Goal: Task Accomplishment & Management: Complete application form

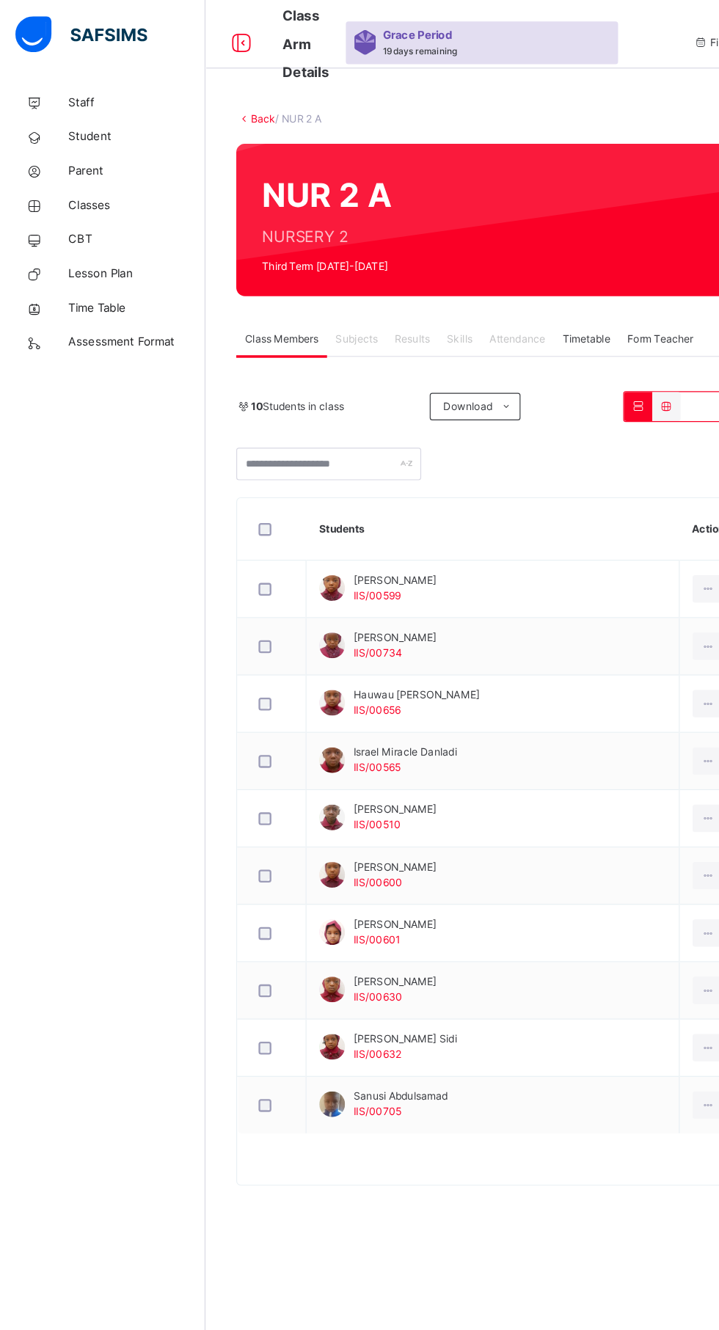
click at [74, 117] on span "Student" at bounding box center [117, 117] width 117 height 15
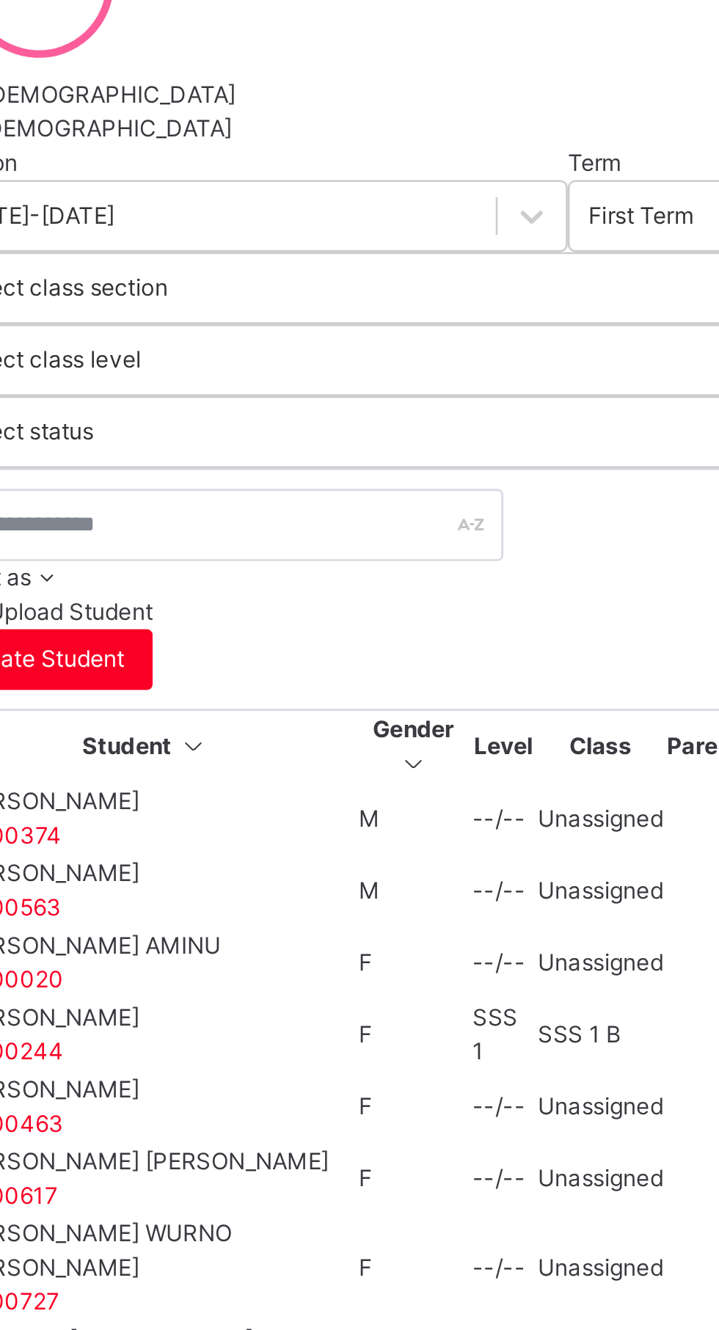
click at [276, 575] on span "Create Student" at bounding box center [244, 581] width 62 height 13
select select "**"
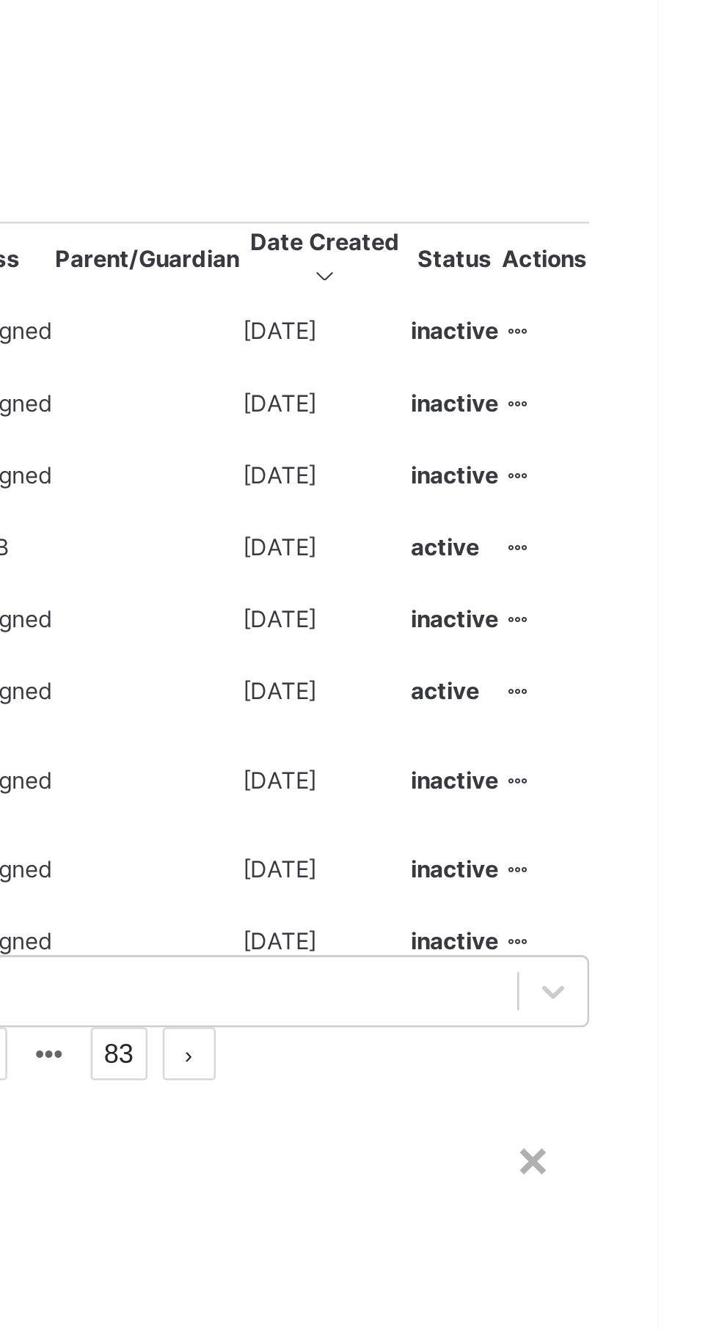
click at [290, 1223] on input "text" at bounding box center [246, 1229] width 88 height 13
type input "*"
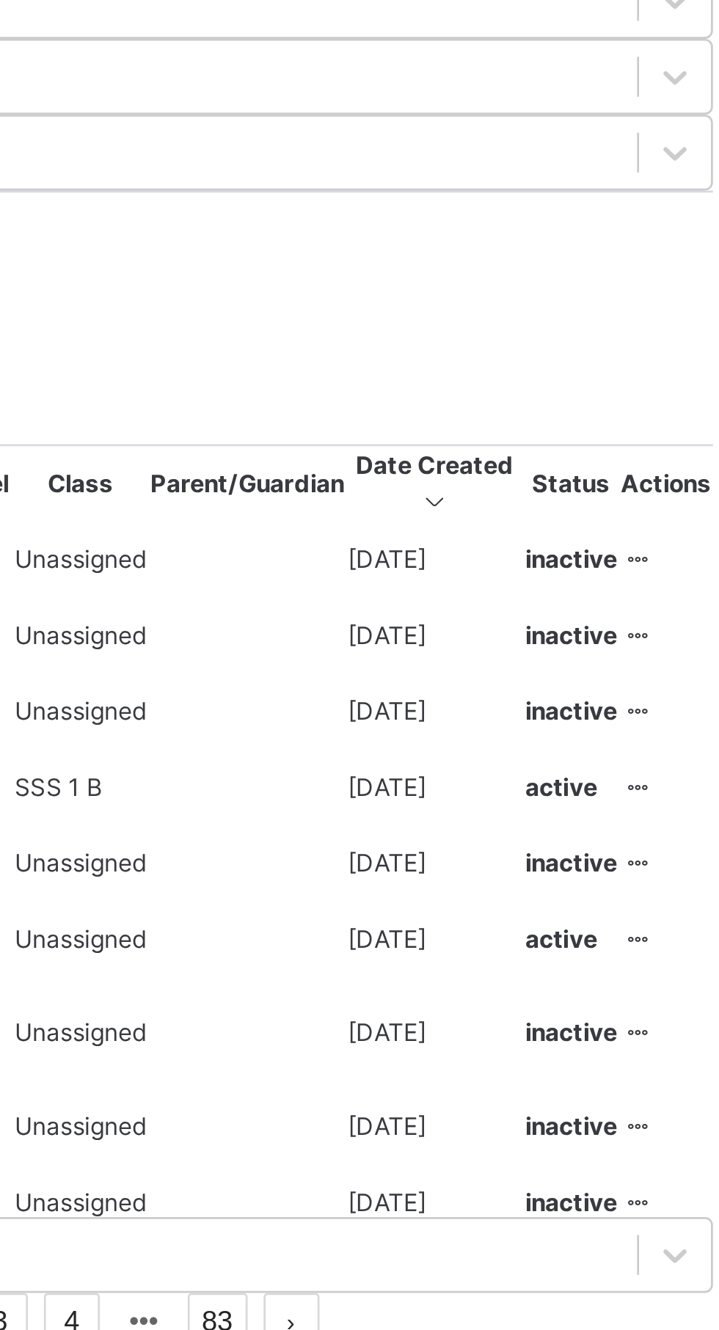
click at [436, 986] on div "Drag and drop your image file here or Browse File" at bounding box center [447, 1015] width 490 height 59
click at [439, 986] on div "Drag and drop your image file here or Browse File" at bounding box center [447, 1015] width 490 height 59
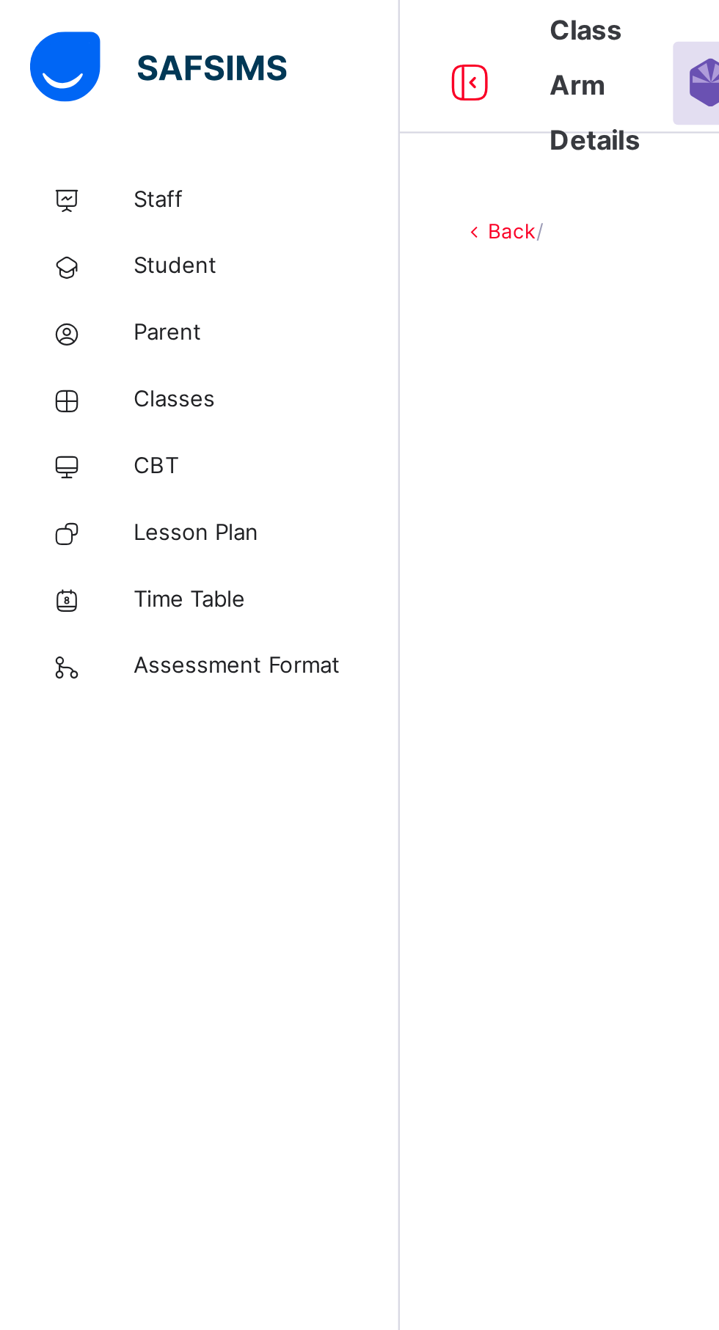
click at [109, 177] on span "Classes" at bounding box center [117, 176] width 117 height 15
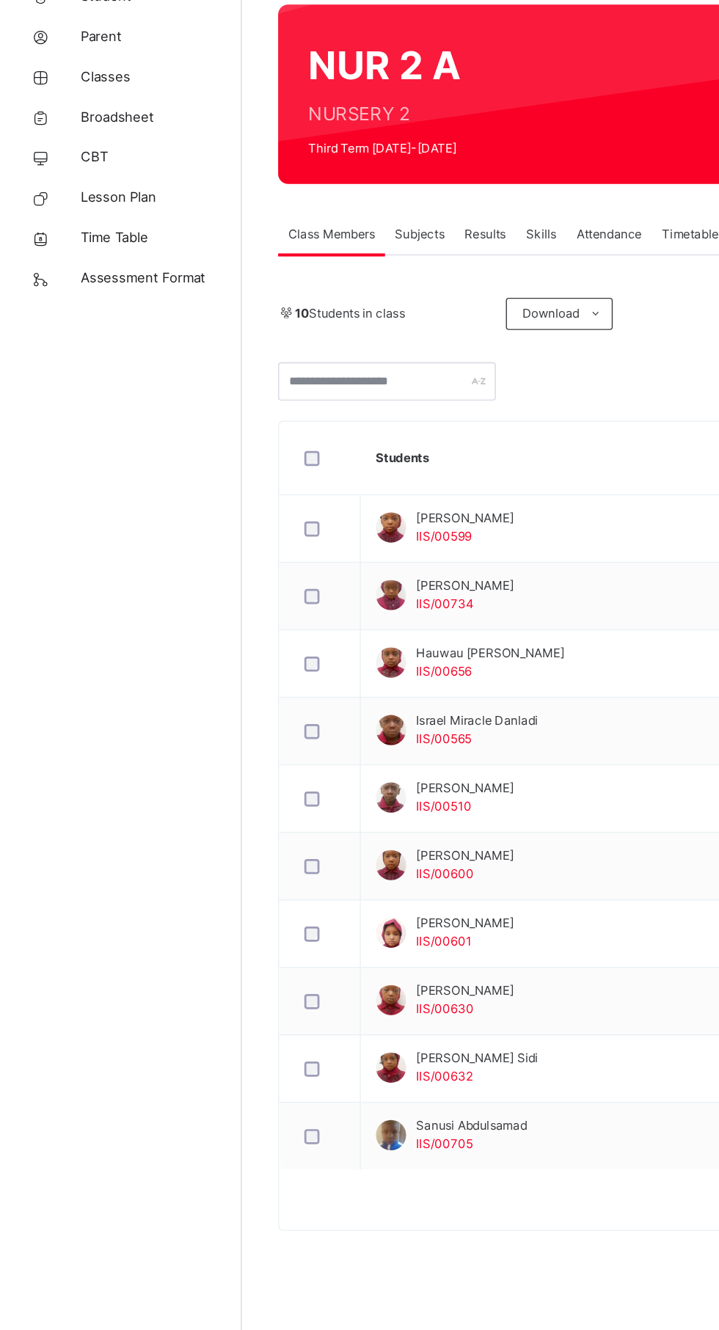
click at [510, 633] on td "Israel Miracle Danladi IIS/00565" at bounding box center [423, 652] width 320 height 49
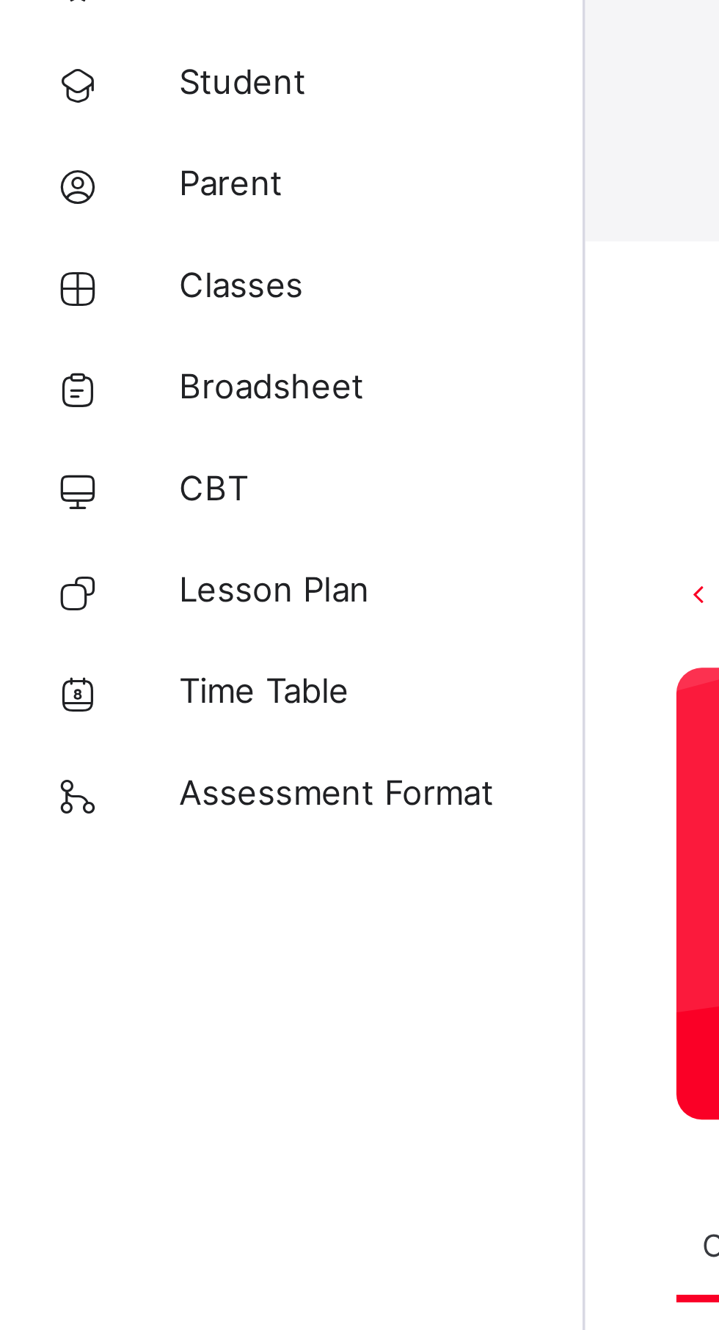
click at [176, 115] on div "× Idle Mode Due to inactivity you would be logged out to the system in the next…" at bounding box center [447, 81] width 543 height 163
click at [176, 128] on div "× Idle Mode Due to inactivity you would be logged out to the system in the next…" at bounding box center [447, 81] width 543 height 163
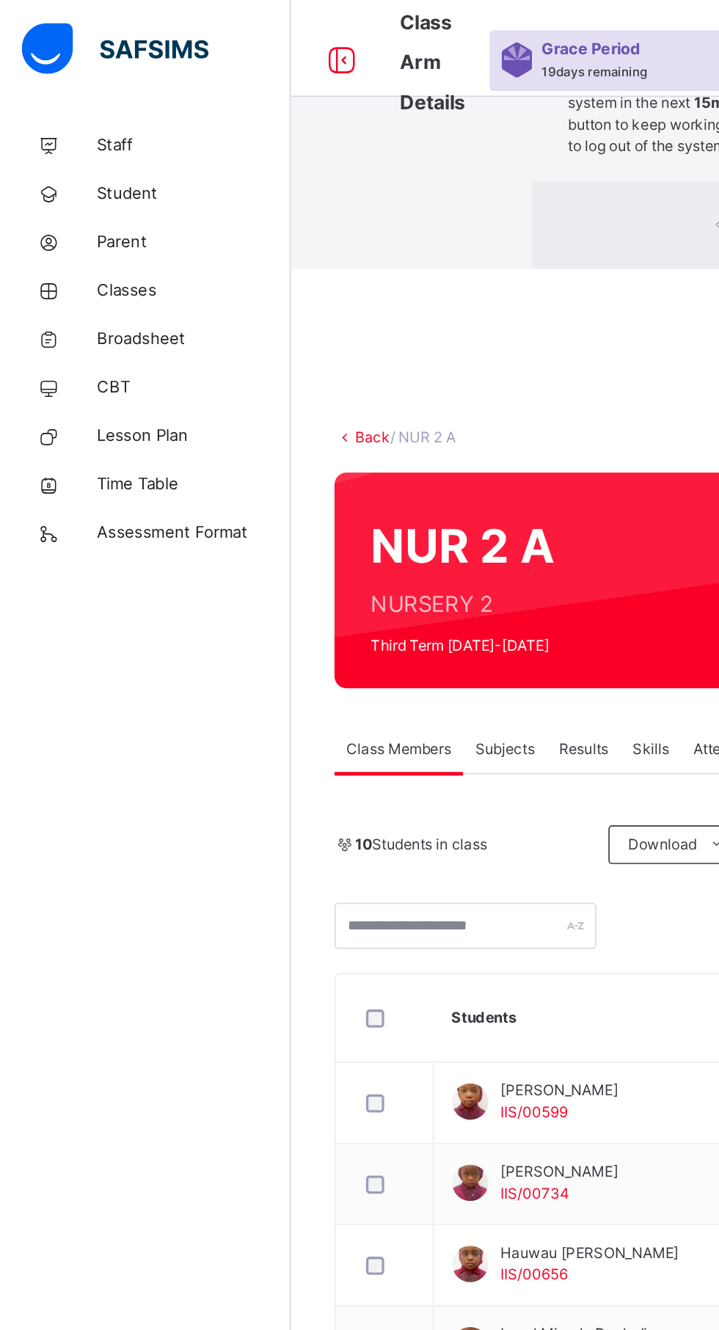
click at [176, 120] on div "× Idle Mode Due to inactivity you would be logged out to the system in the next…" at bounding box center [447, 81] width 543 height 163
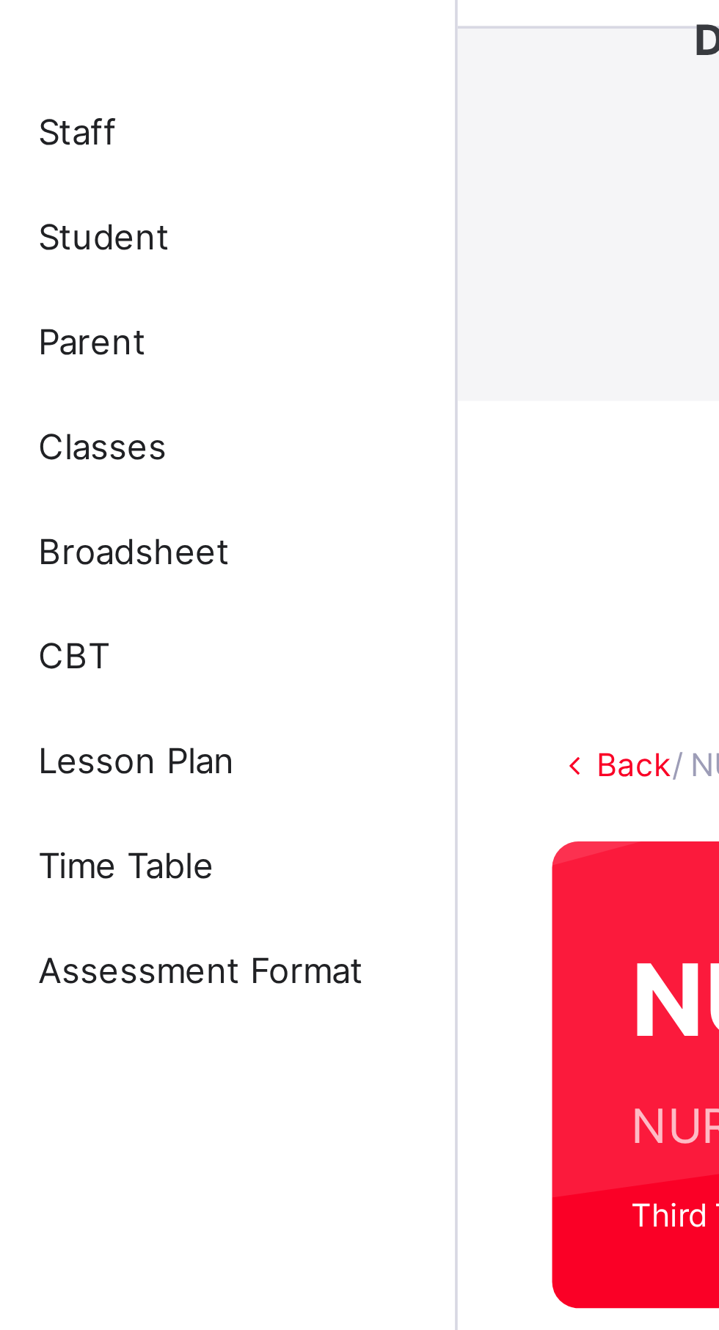
click at [176, 113] on div "× Idle Mode Due to inactivity you would be logged out to the system in the next…" at bounding box center [447, 81] width 543 height 163
click at [176, 119] on div "× Idle Mode Due to inactivity you would be logged out to the system in the next…" at bounding box center [447, 81] width 543 height 163
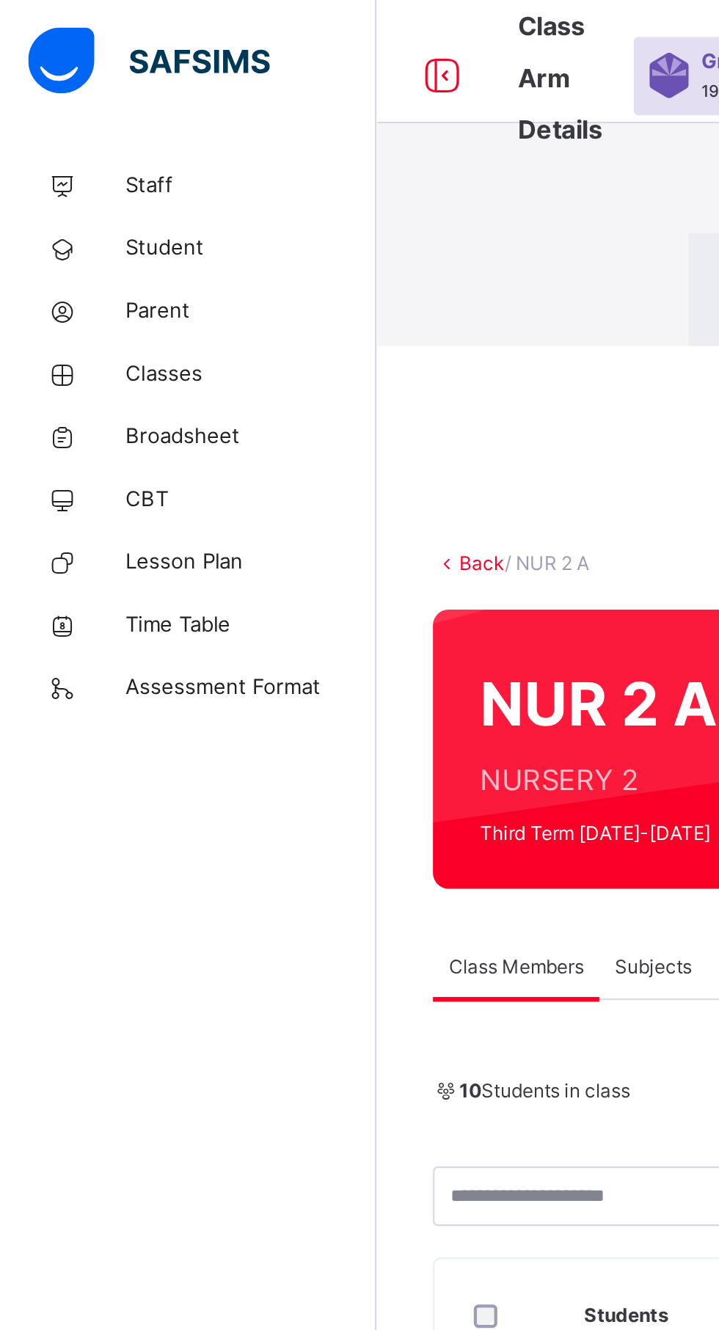
click at [176, 116] on div "× Idle Mode Due to inactivity you would be logged out to the system in the next…" at bounding box center [447, 81] width 543 height 163
click at [176, 122] on div "× Idle Mode Due to inactivity you would be logged out to the system in the next…" at bounding box center [447, 81] width 543 height 163
click at [176, 133] on div "× Idle Mode Due to inactivity you would be logged out to the system in the next…" at bounding box center [447, 81] width 543 height 163
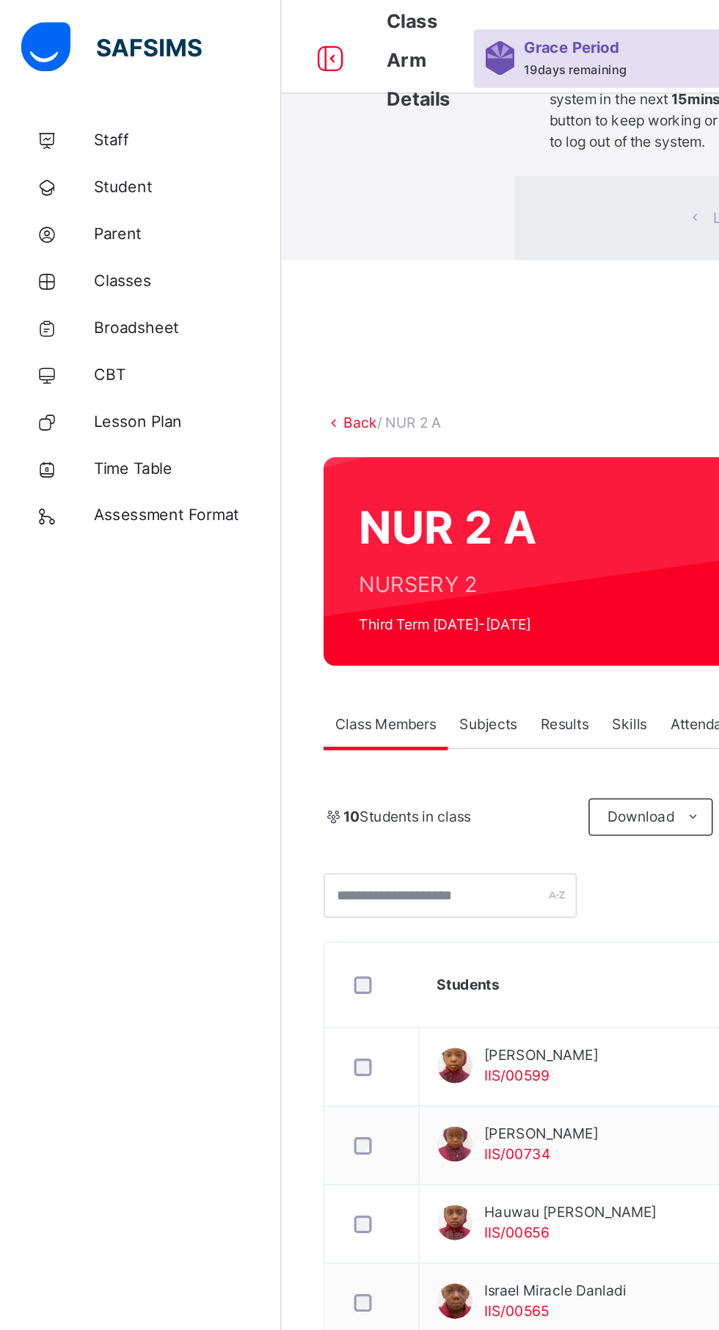
click at [176, 115] on div "× Idle Mode Due to inactivity you would be logged out to the system in the next…" at bounding box center [447, 81] width 543 height 163
click at [176, 124] on div "× Idle Mode Due to inactivity you would be logged out to the system in the next…" at bounding box center [447, 81] width 543 height 163
click at [176, 118] on div "× Idle Mode Due to inactivity you would be logged out to the system in the next…" at bounding box center [447, 81] width 543 height 163
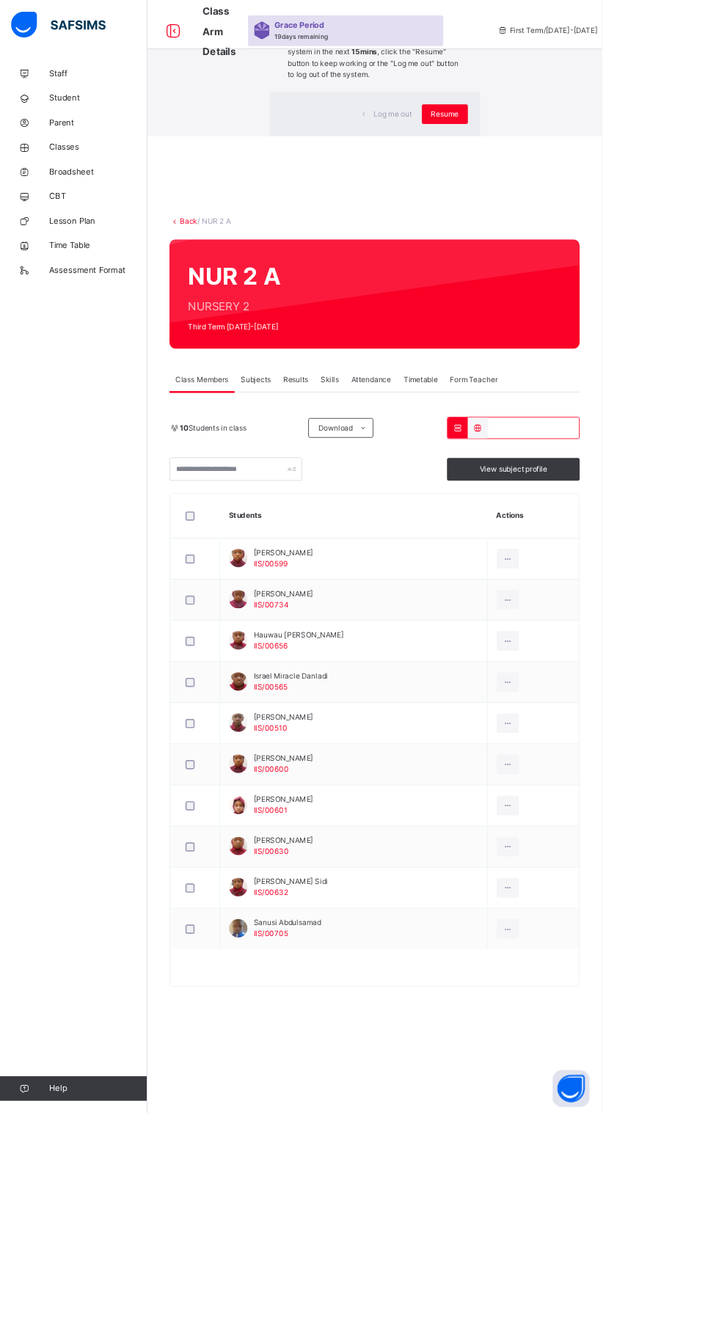
click at [176, 163] on div "× Idle Mode Due to inactivity you would be logged out to the system in the next…" at bounding box center [447, 81] width 543 height 163
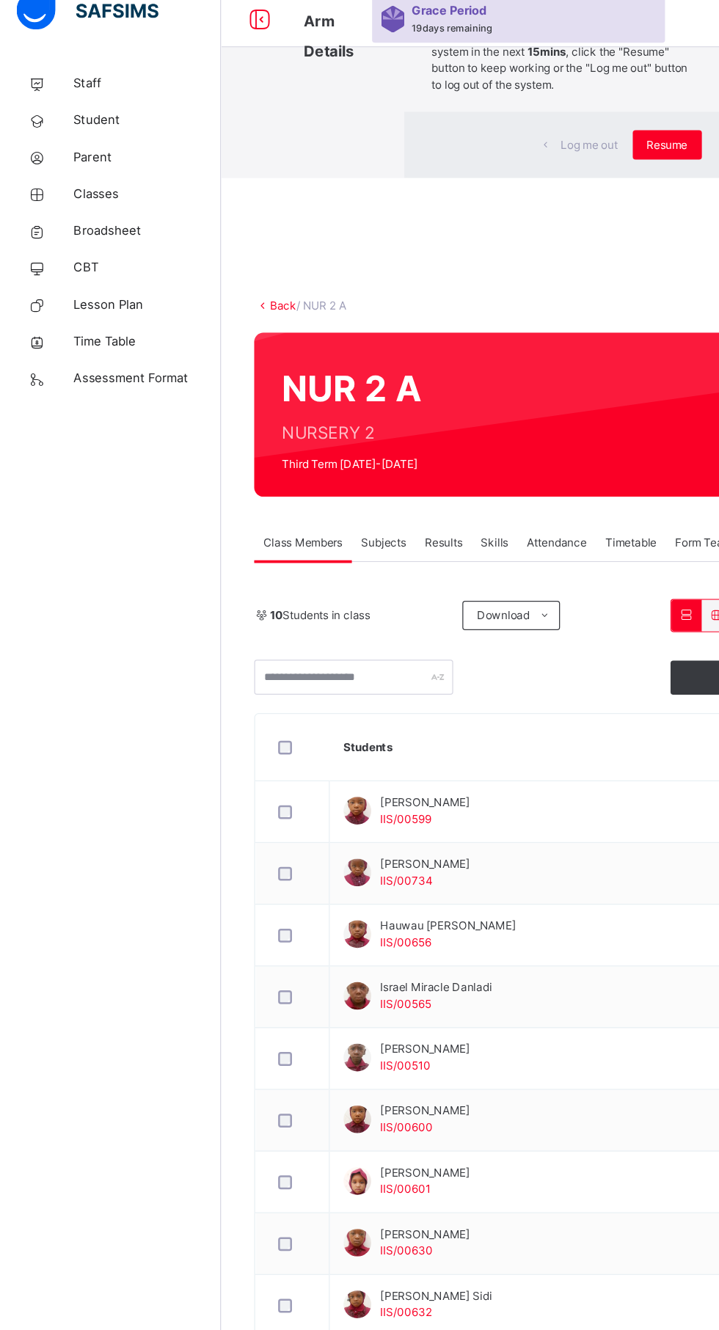
click at [176, 137] on div "× Idle Mode Due to inactivity you would be logged out to the system in the next…" at bounding box center [447, 81] width 543 height 163
click at [176, 130] on div "× Idle Mode Due to inactivity you would be logged out to the system in the next…" at bounding box center [447, 81] width 543 height 163
click at [326, 163] on div "× Idle Mode Due to inactivity you would be logged out to the system in the next…" at bounding box center [447, 81] width 543 height 163
click at [545, 45] on div "×" at bounding box center [552, 30] width 14 height 31
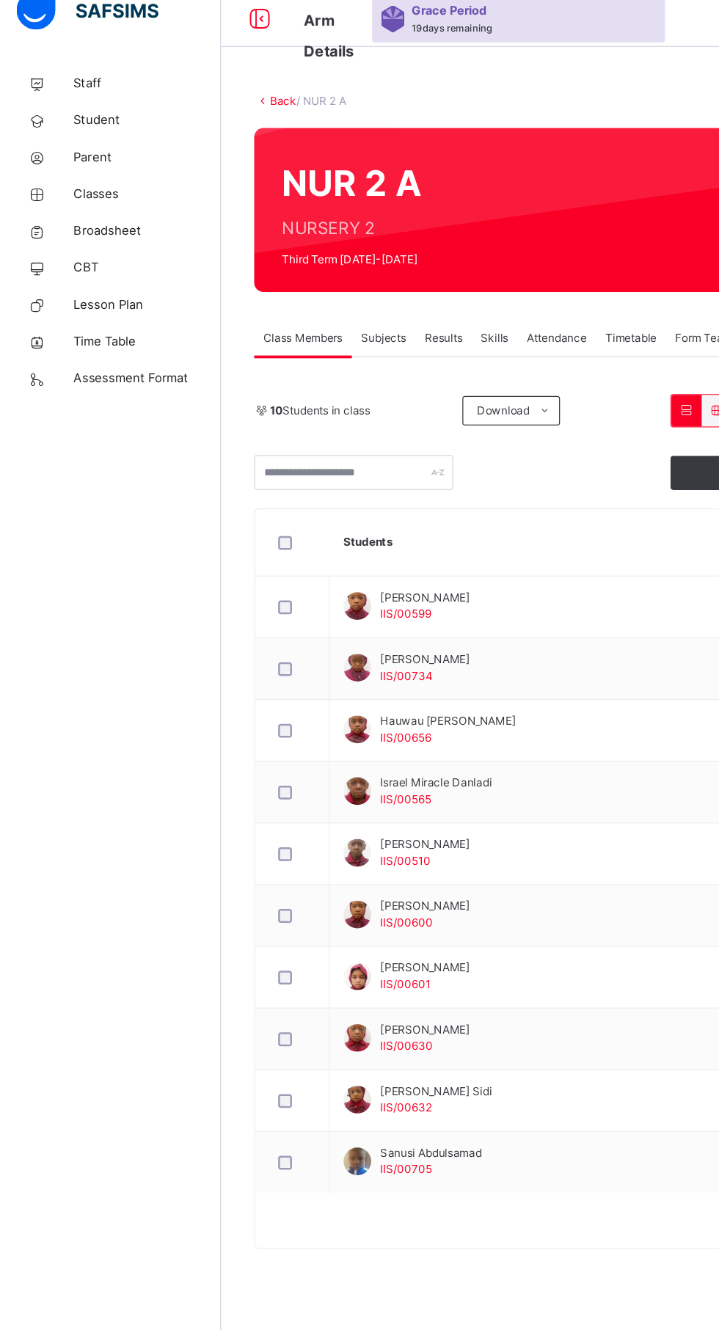
click at [540, 745] on td "[PERSON_NAME] IIS/00600" at bounding box center [423, 750] width 320 height 49
click at [91, 123] on span "Student" at bounding box center [117, 117] width 117 height 15
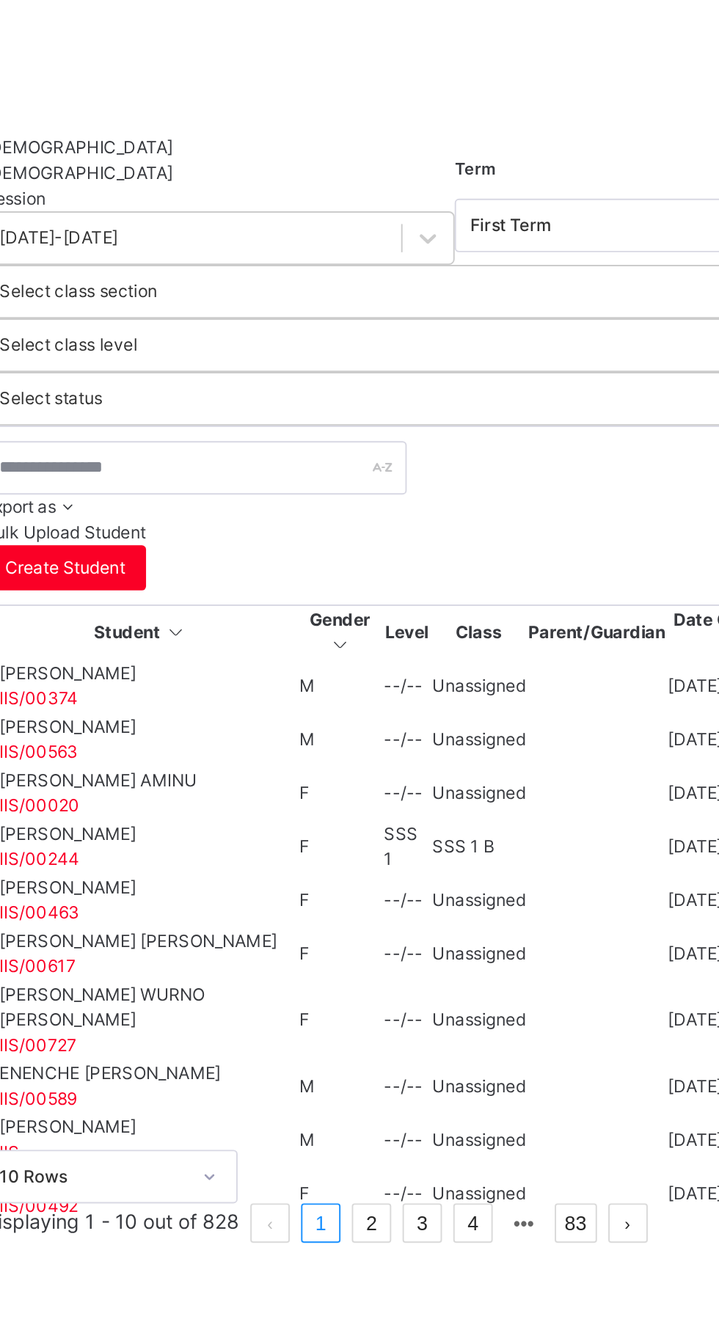
click at [276, 549] on span "Create Student" at bounding box center [244, 555] width 62 height 13
select select "**"
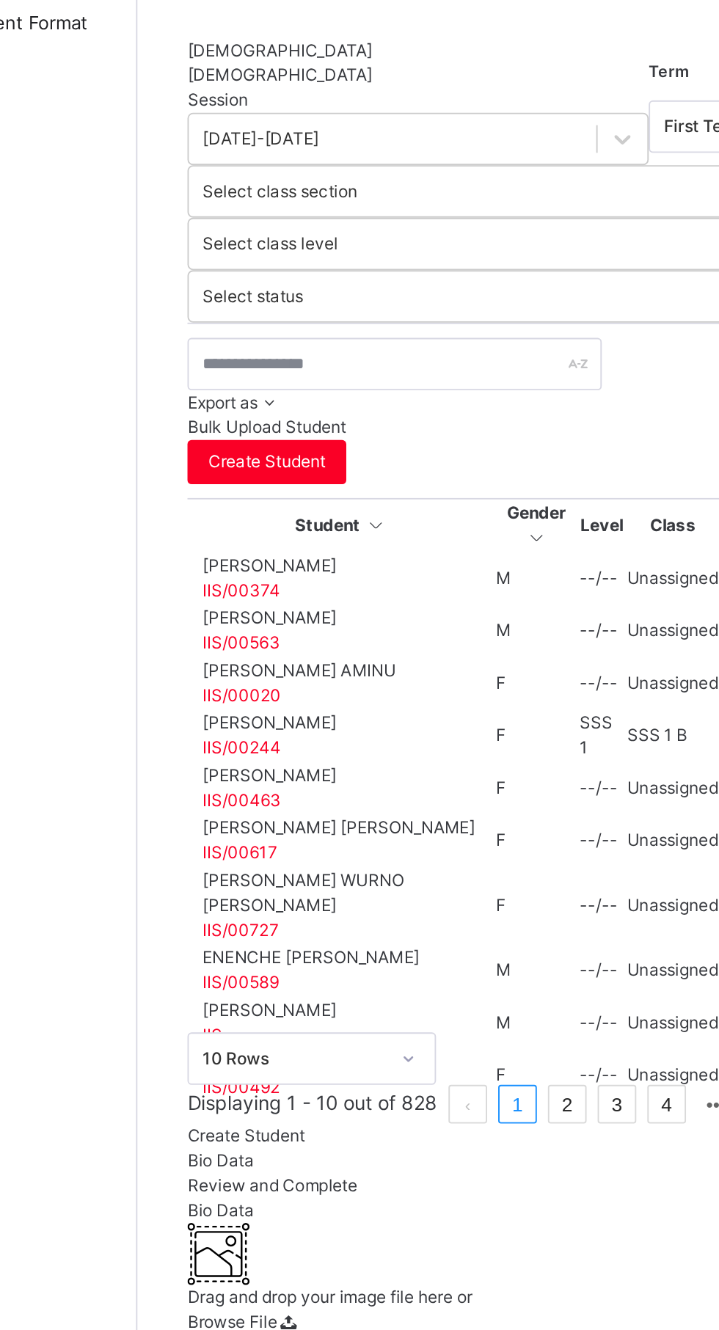
click at [217, 920] on ul "Bio Data Review and Complete" at bounding box center [447, 933] width 490 height 26
click at [206, 920] on ul "Bio Data Review and Complete" at bounding box center [447, 933] width 490 height 26
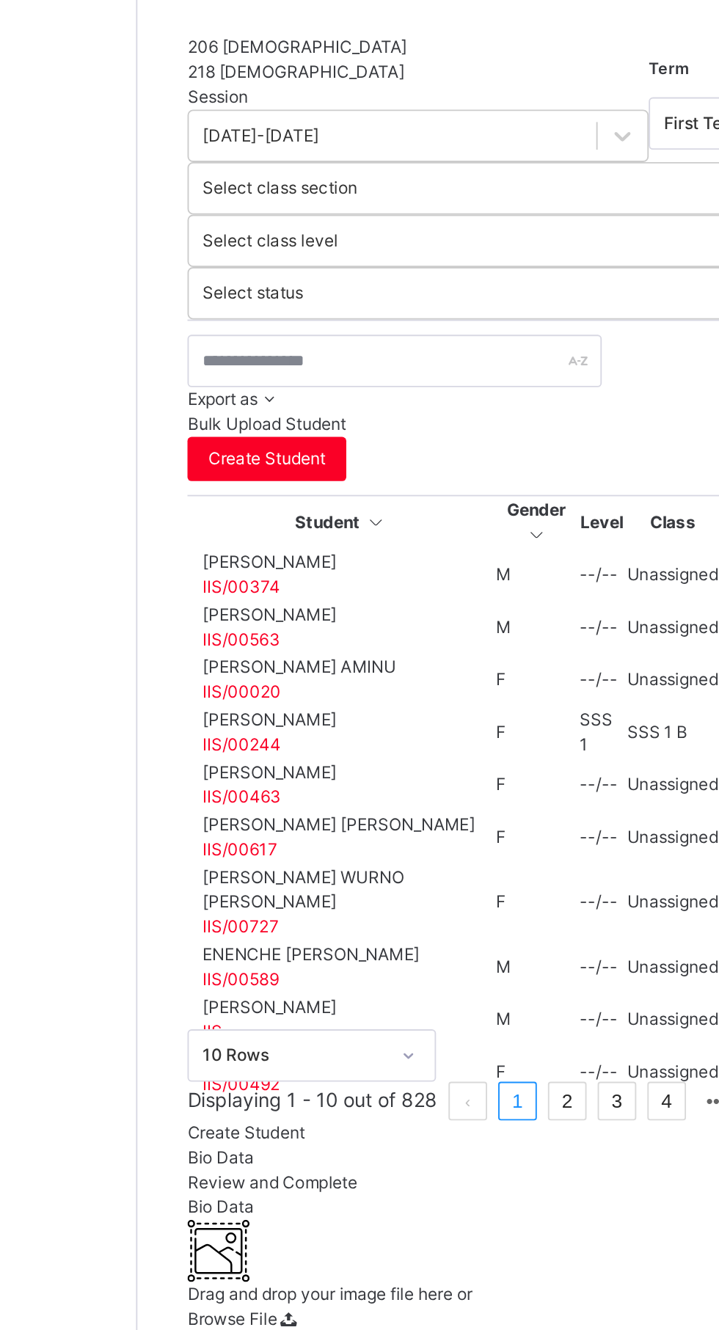
click at [244, 946] on ul "Bio Data Review and Complete" at bounding box center [447, 959] width 490 height 26
click at [263, 946] on ul "Bio Data Review and Complete" at bounding box center [447, 959] width 490 height 26
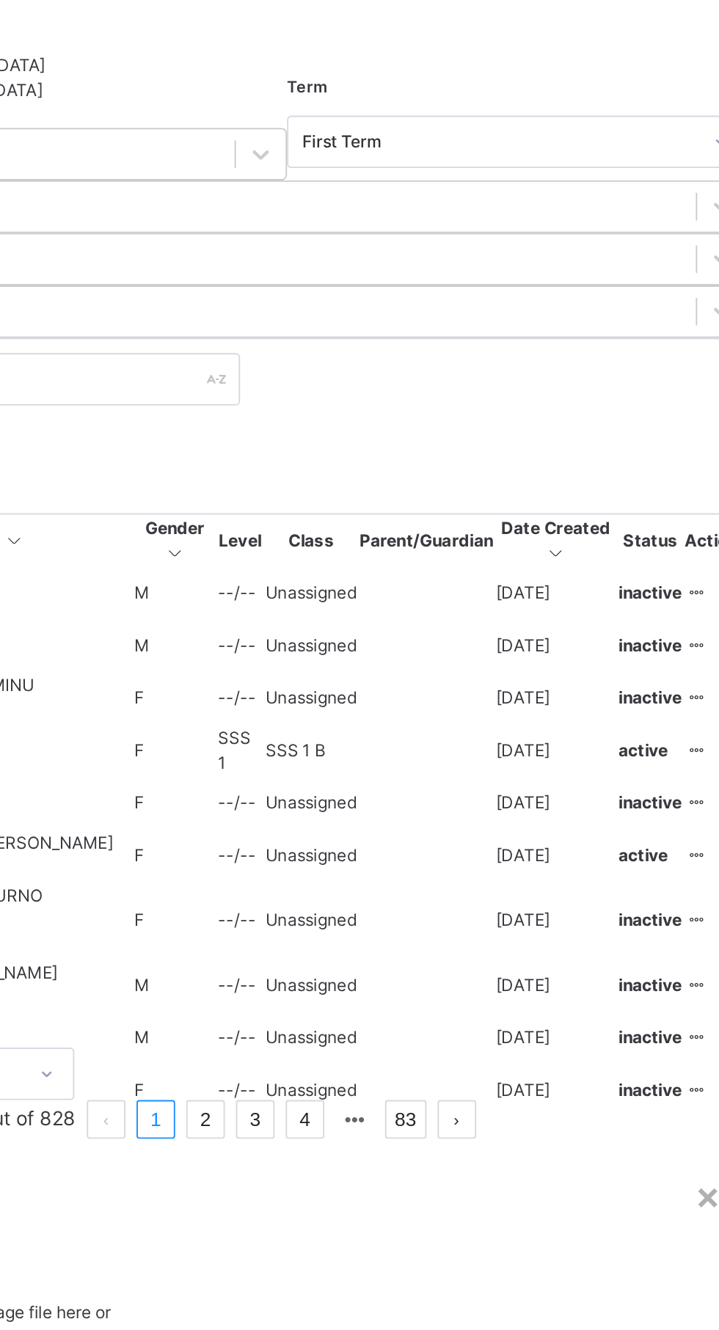
click at [250, 1033] on span "Browse File" at bounding box center [226, 1038] width 48 height 11
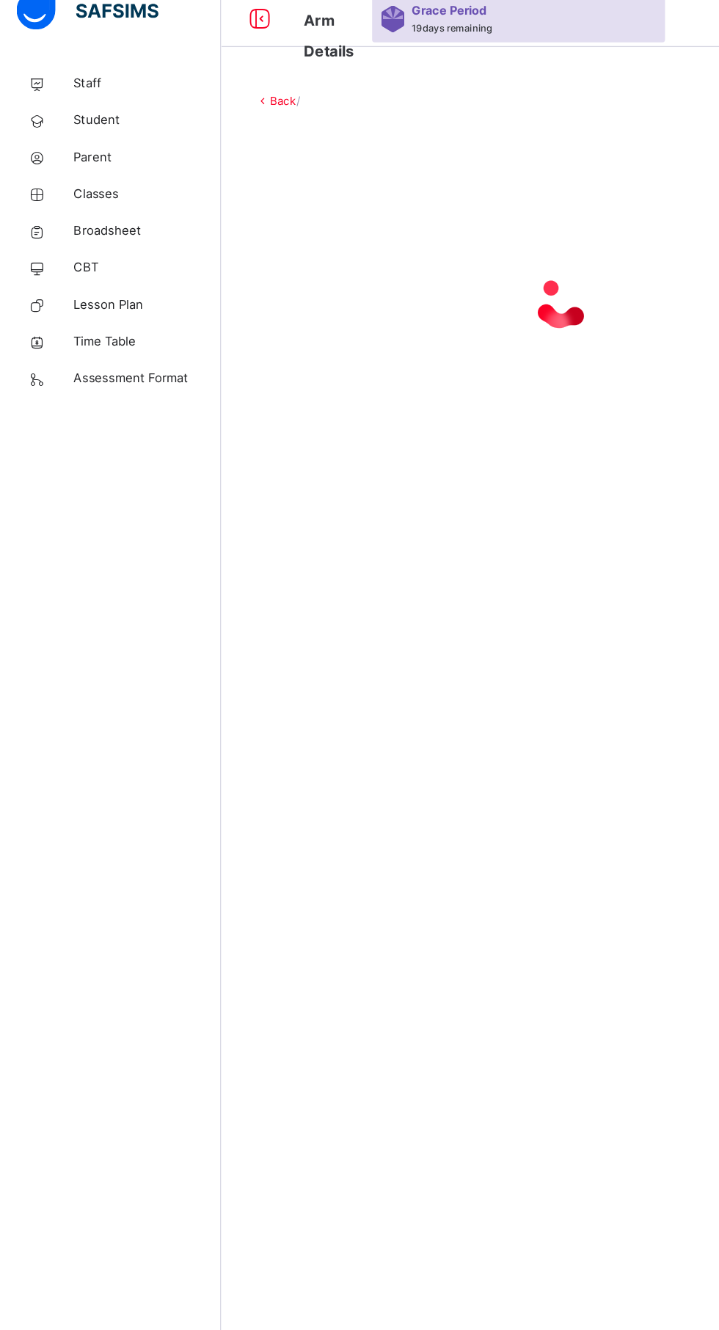
click at [112, 203] on span "Broadsheet" at bounding box center [117, 205] width 117 height 15
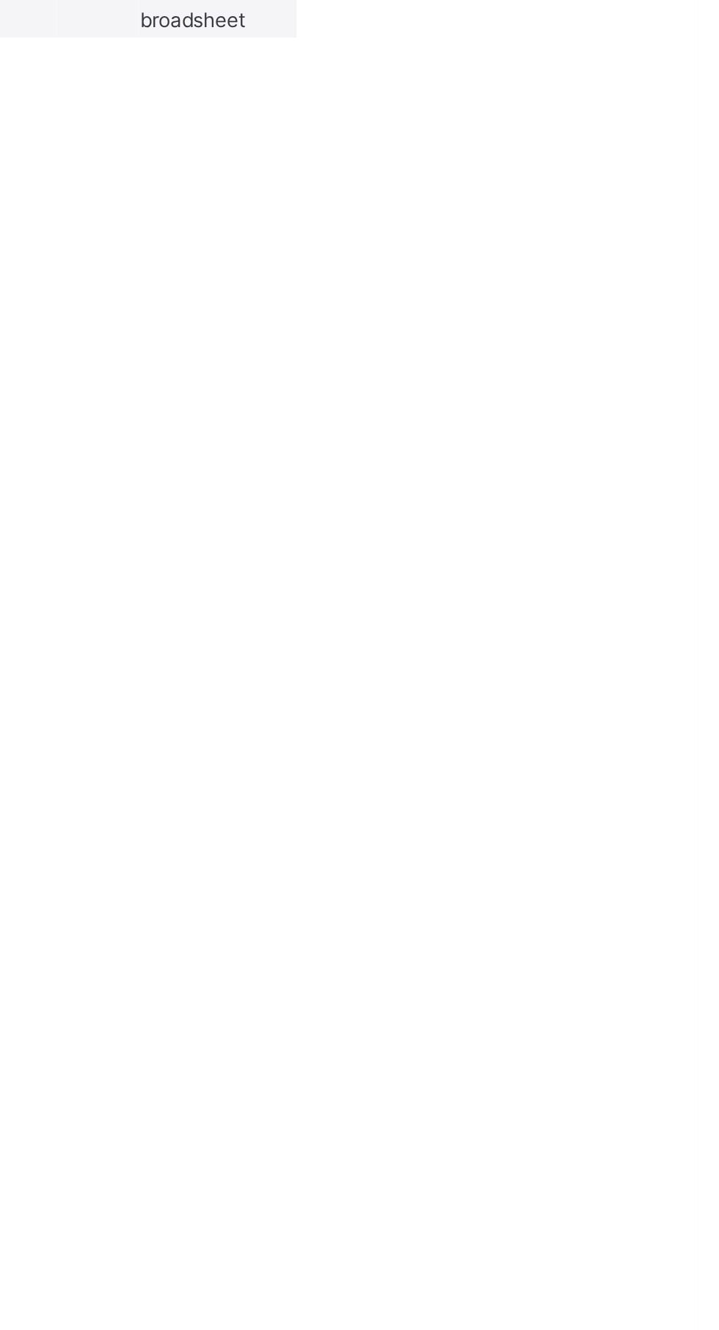
click at [519, 202] on span "View broadsheet" at bounding box center [496, 189] width 46 height 24
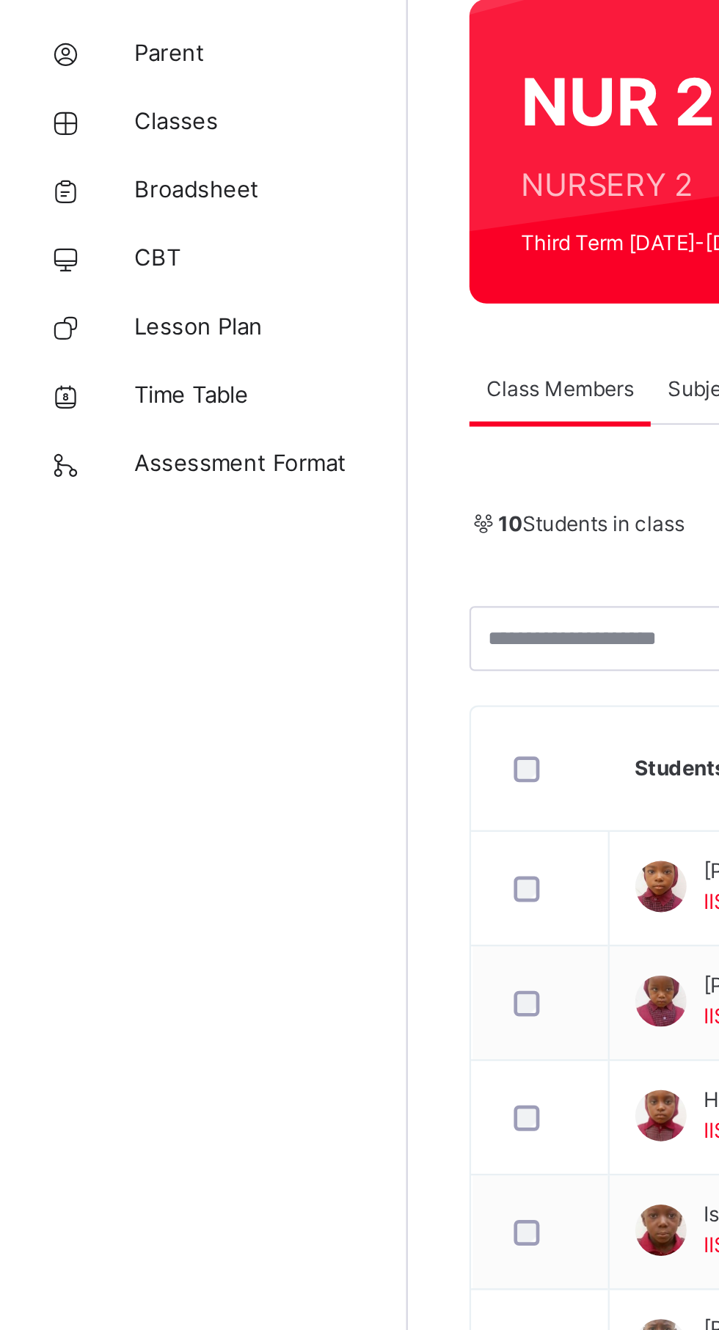
click at [81, 229] on span "CBT" at bounding box center [117, 234] width 117 height 15
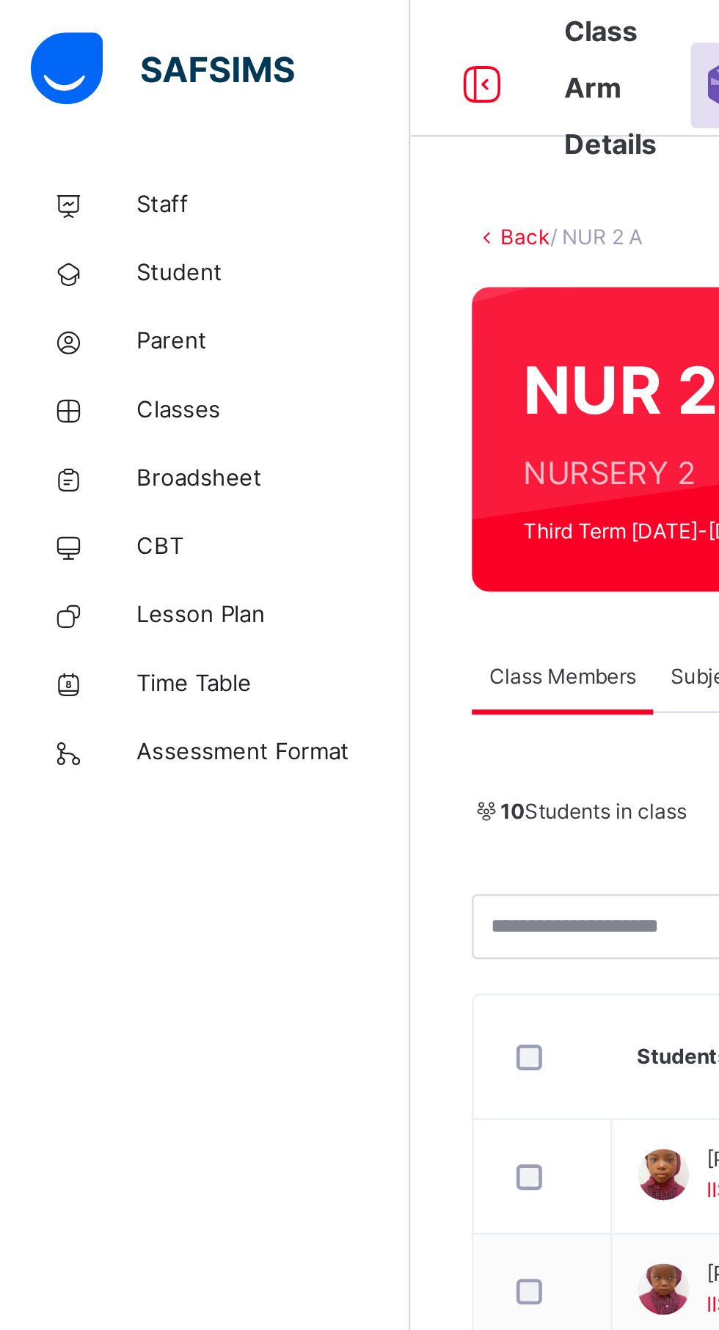
click at [81, 125] on link "Student" at bounding box center [88, 117] width 176 height 29
select select "**"
